Goal: Task Accomplishment & Management: Use online tool/utility

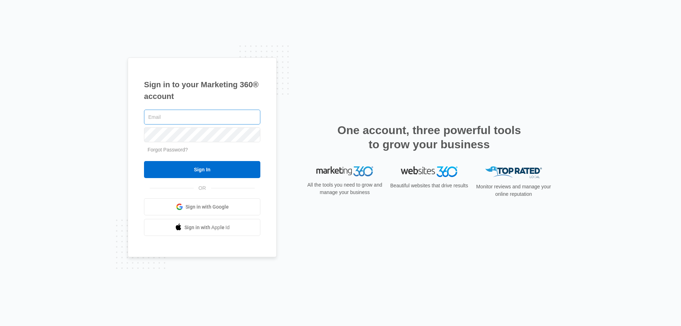
click at [163, 116] on input "text" at bounding box center [202, 117] width 116 height 15
type input "steve@thrushandsonoflebanon.com"
click at [144, 161] on input "Sign In" at bounding box center [202, 169] width 116 height 17
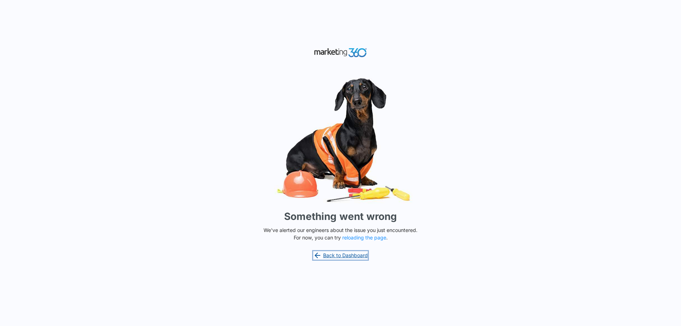
click at [340, 256] on link "Back to Dashboard" at bounding box center [340, 255] width 55 height 9
click at [360, 239] on button "reloading the page" at bounding box center [364, 238] width 44 height 6
click at [327, 255] on link "Back to Dashboard" at bounding box center [340, 255] width 55 height 9
